Goal: Information Seeking & Learning: Learn about a topic

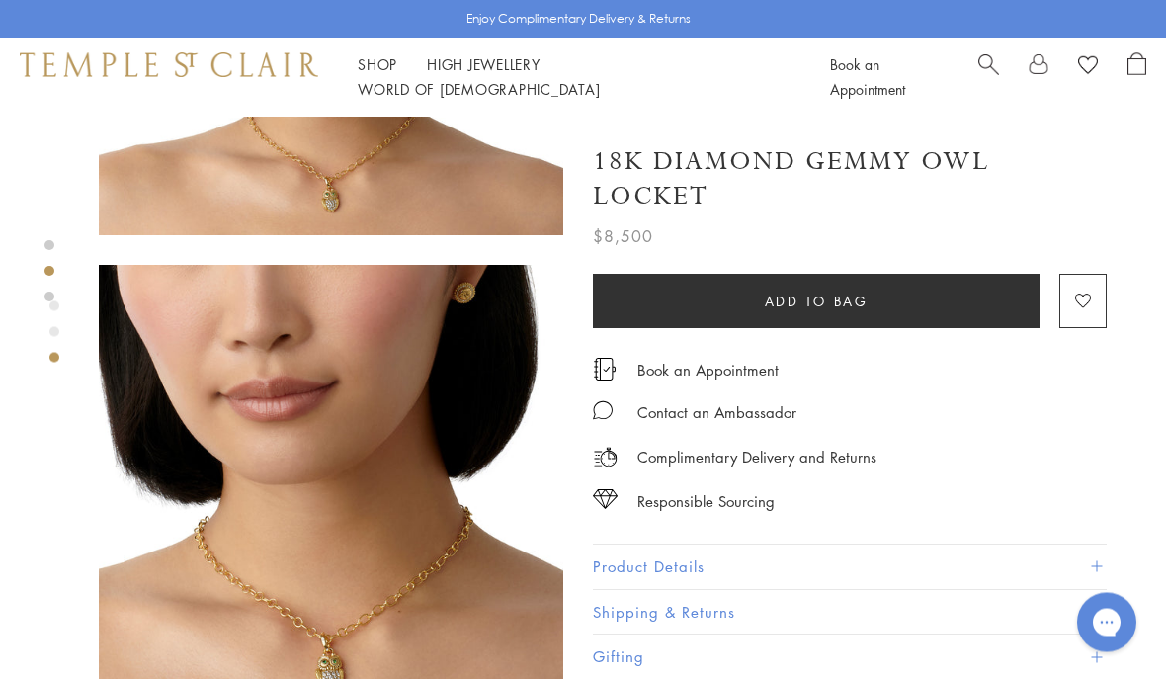
scroll to position [840, 0]
click at [1097, 563] on span at bounding box center [1096, 566] width 11 height 11
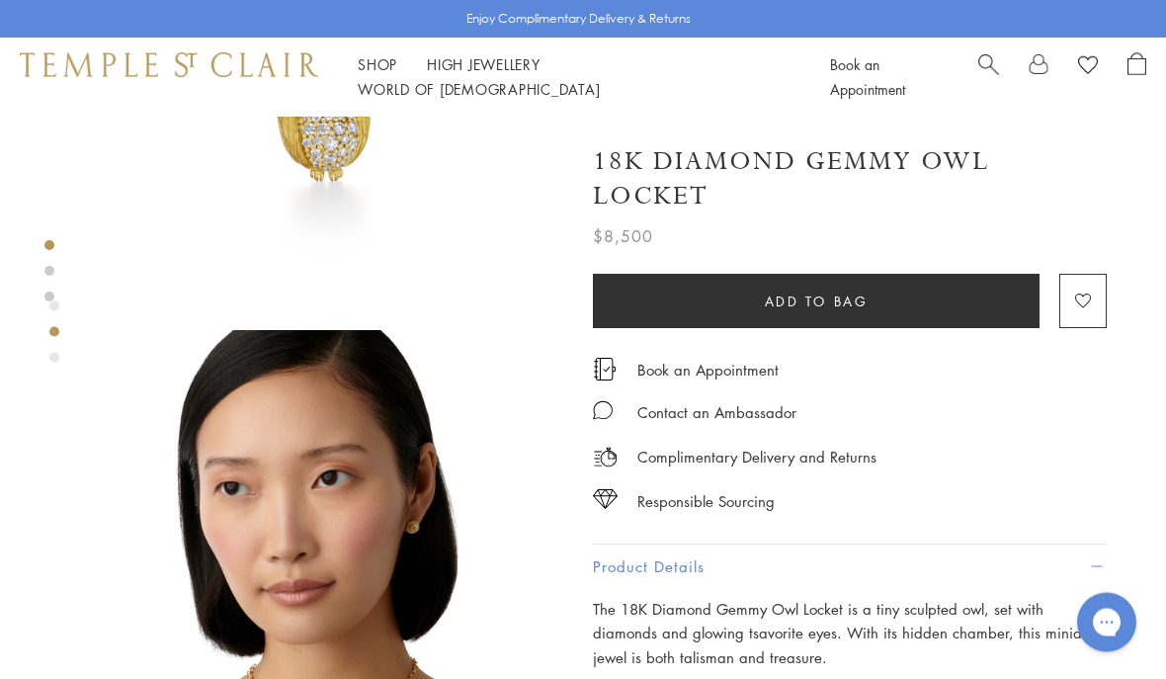
scroll to position [0, 0]
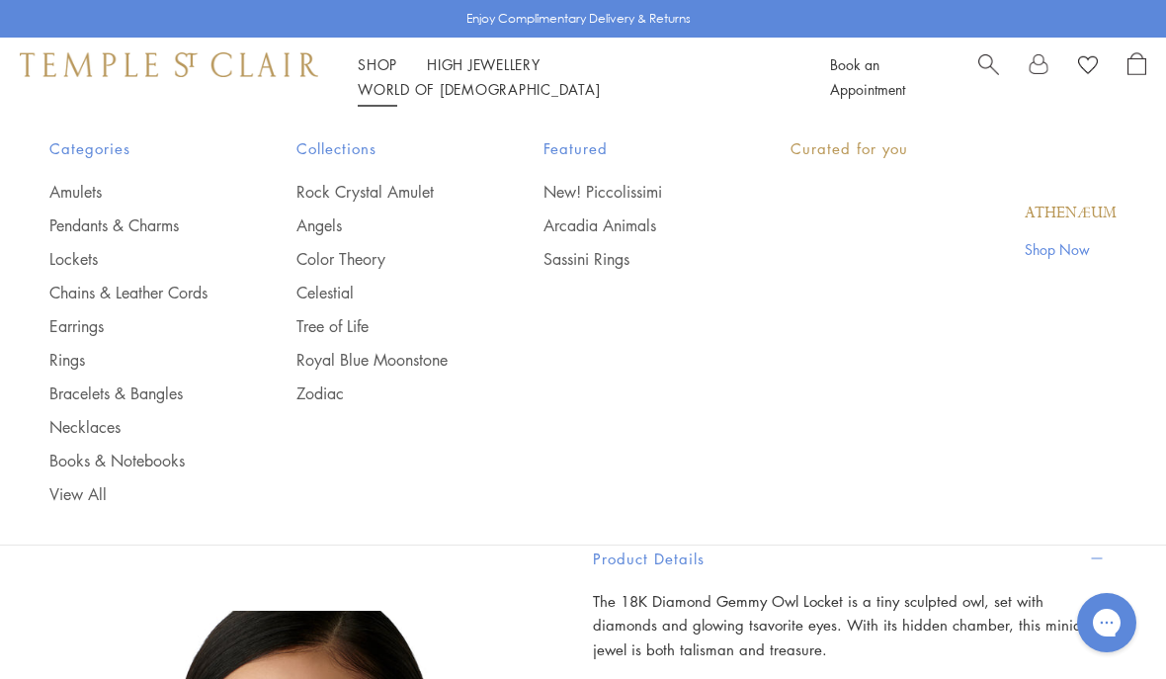
click at [372, 74] on link "Shop Shop" at bounding box center [378, 64] width 40 height 20
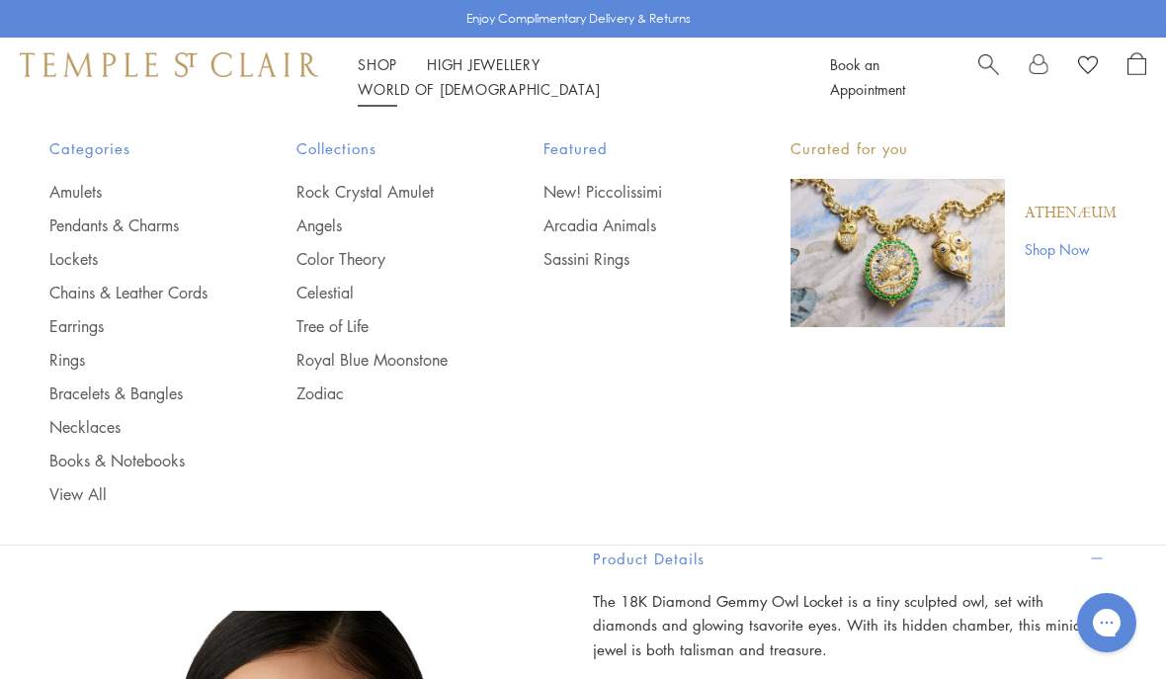
click at [567, 181] on link "New! Piccolissimi" at bounding box center [627, 192] width 168 height 22
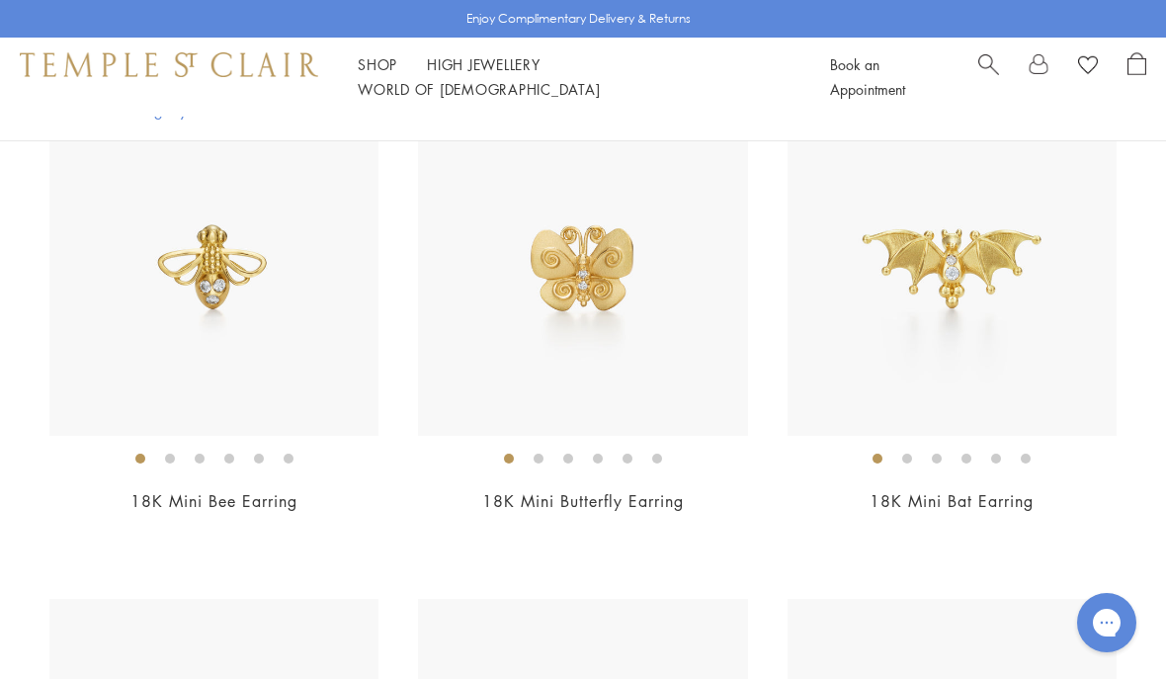
scroll to position [328, 0]
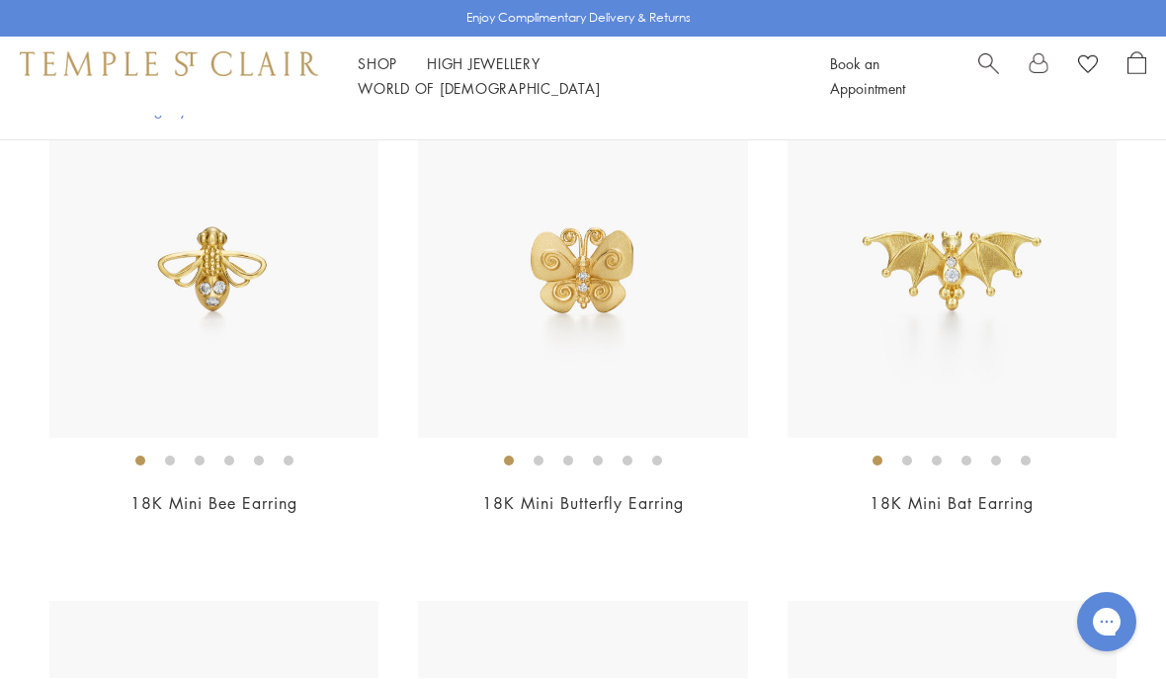
click at [679, 285] on img at bounding box center [582, 274] width 329 height 329
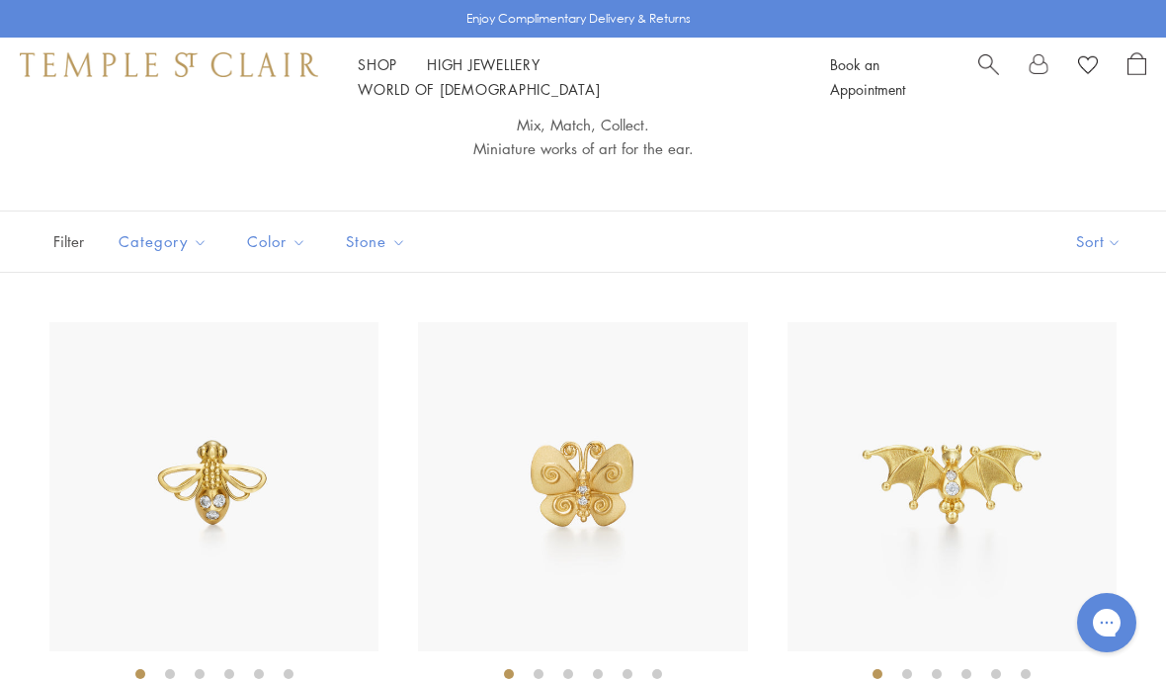
scroll to position [329, 0]
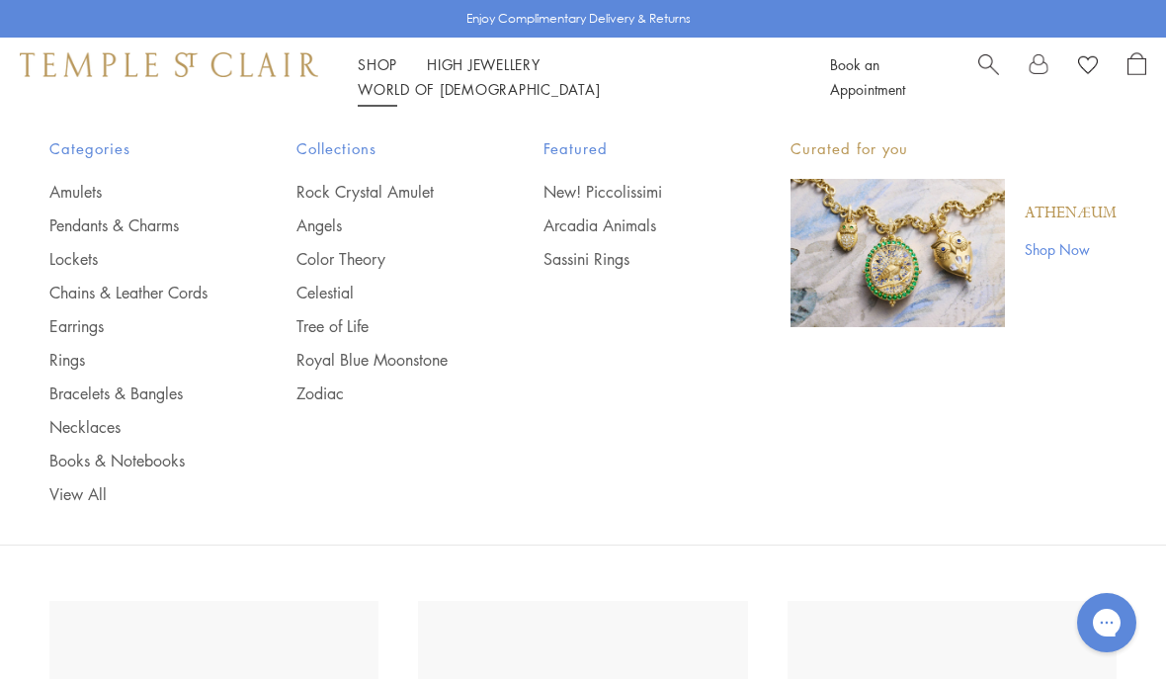
click at [1068, 243] on link "Shop Now" at bounding box center [1070, 249] width 92 height 22
click at [167, 223] on link "Pendants & Charms" at bounding box center [133, 225] width 168 height 22
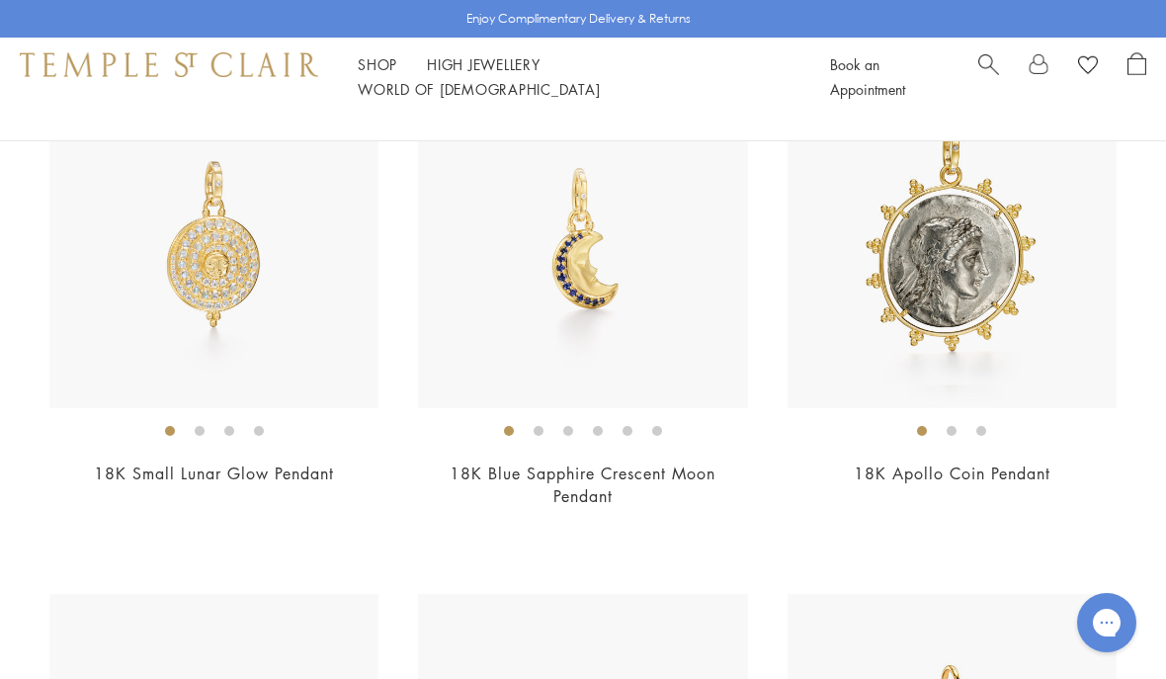
scroll to position [1761, 0]
click at [285, 303] on img at bounding box center [213, 243] width 329 height 329
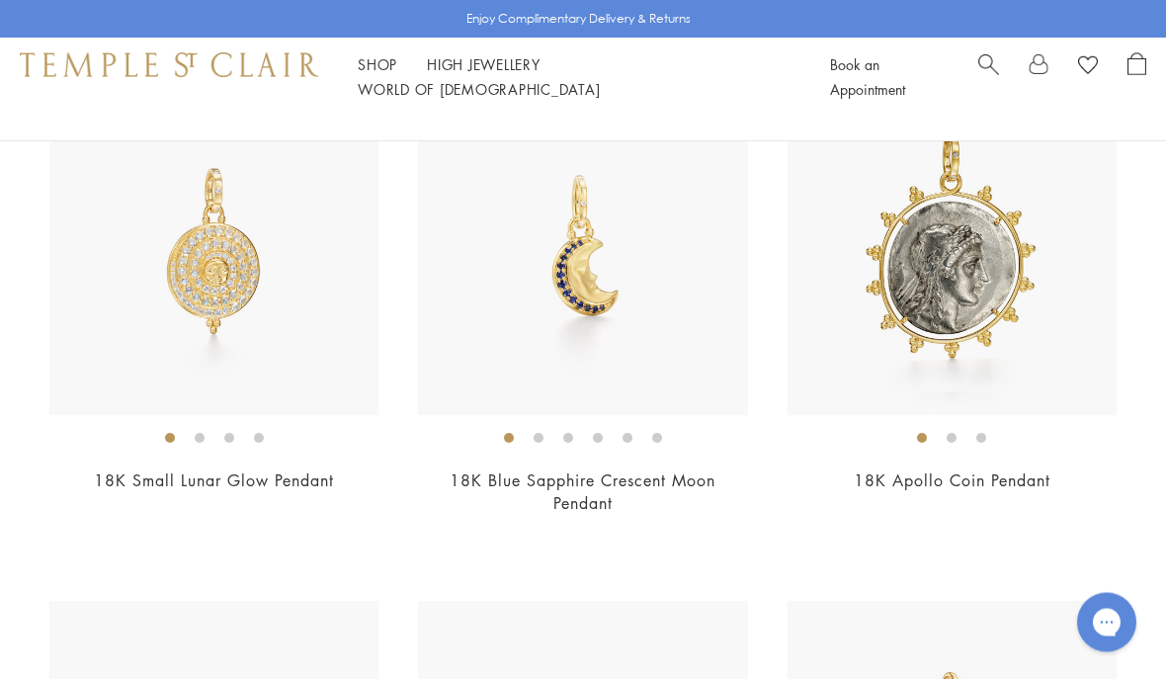
scroll to position [1753, 0]
click at [1040, 304] on img at bounding box center [951, 251] width 329 height 329
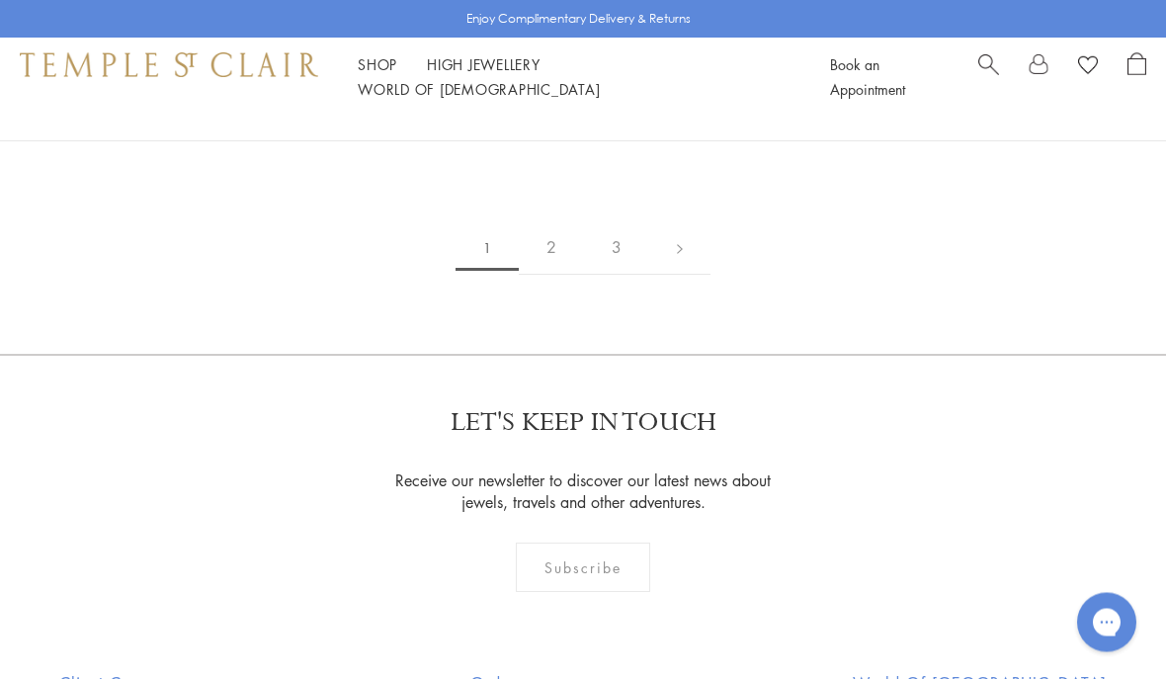
scroll to position [11130, 0]
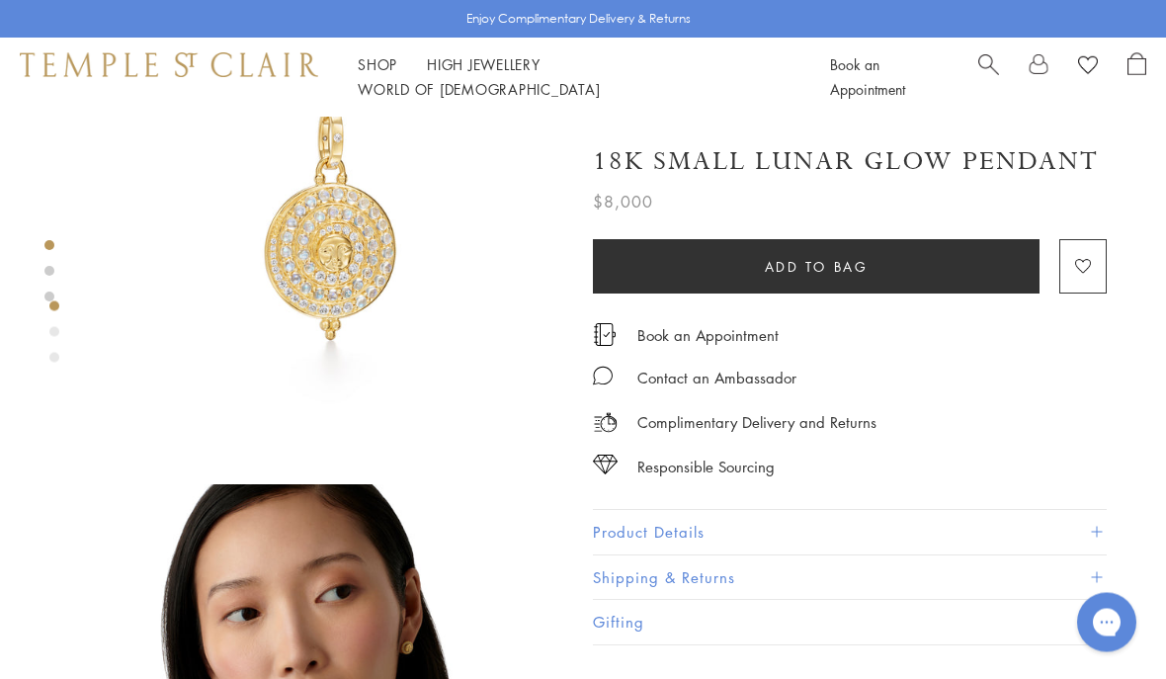
scroll to position [126, 0]
click at [1099, 532] on span at bounding box center [1096, 532] width 11 height 11
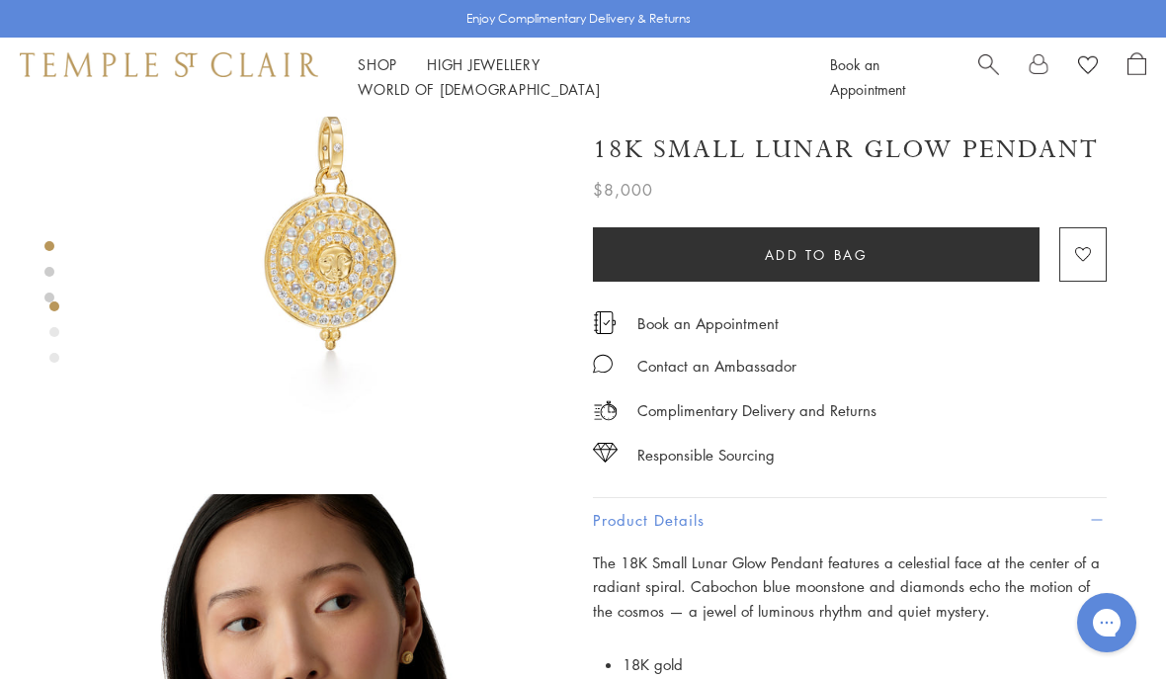
scroll to position [104, 0]
